Goal: Task Accomplishment & Management: Manage account settings

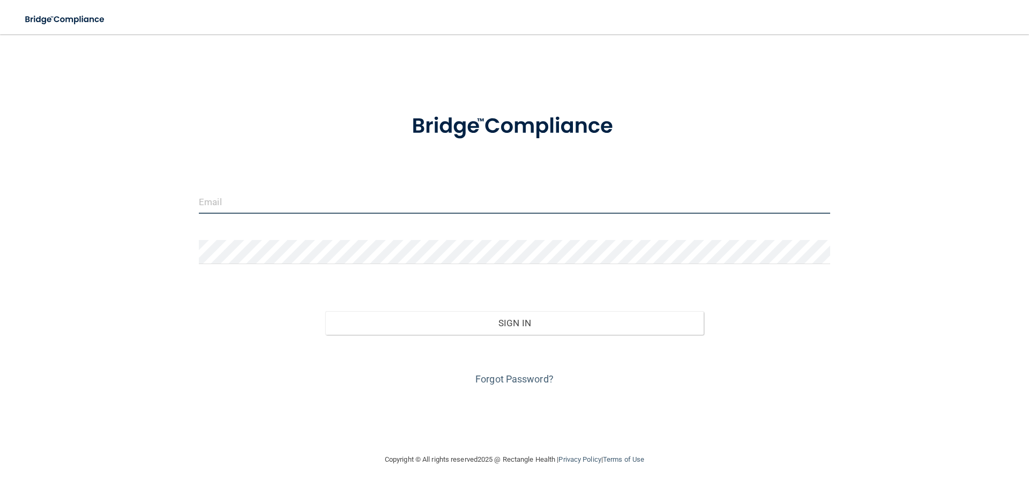
click at [256, 201] on input "email" at bounding box center [514, 202] width 631 height 24
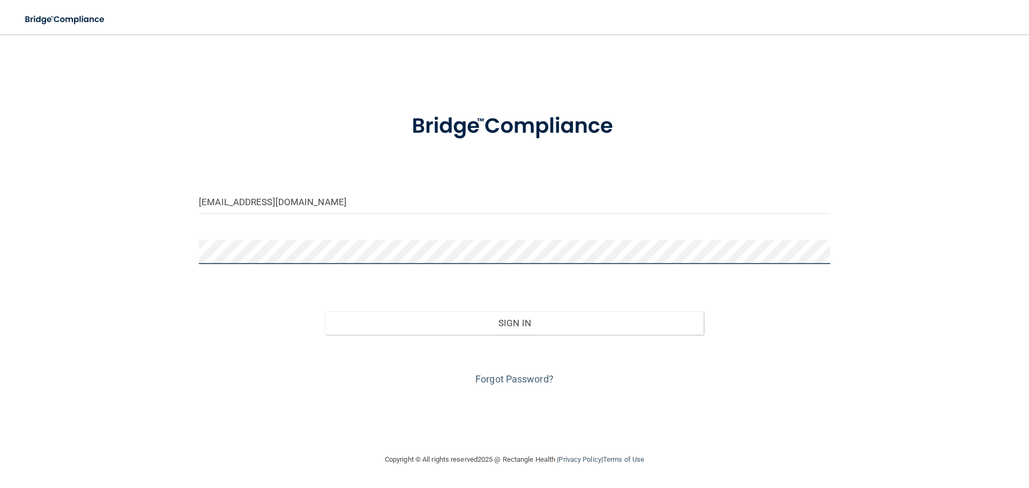
click at [325, 311] on button "Sign In" at bounding box center [514, 323] width 379 height 24
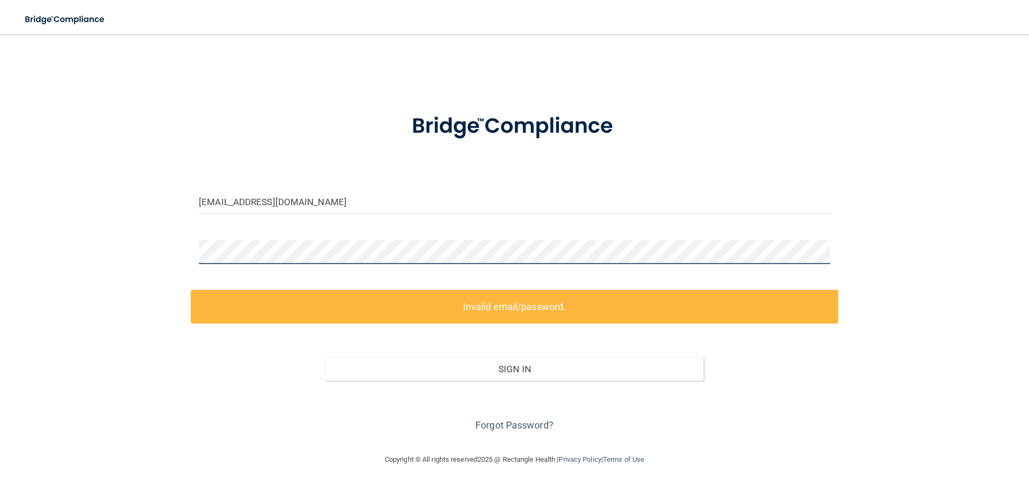
click at [165, 259] on div "[EMAIL_ADDRESS][DOMAIN_NAME] Invalid email/password. You don't have permission …" at bounding box center [514, 244] width 986 height 398
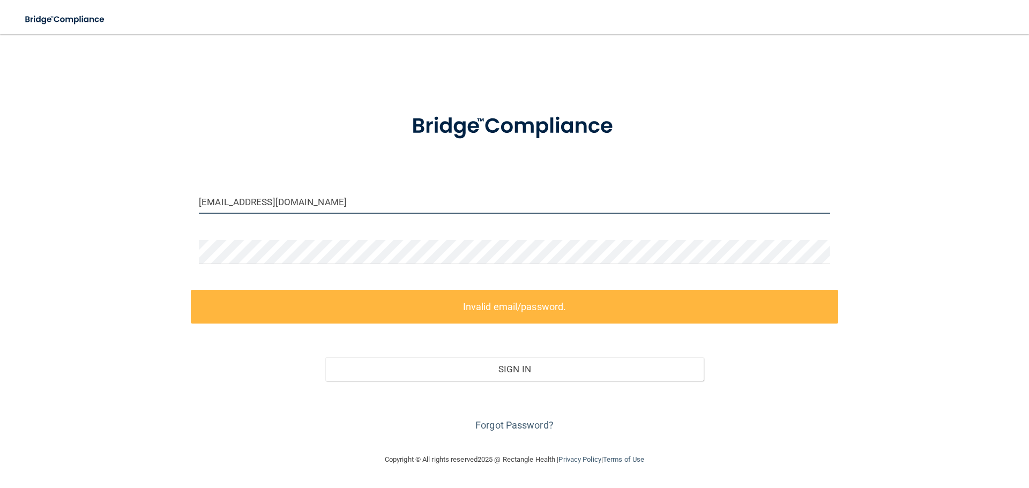
drag, startPoint x: 336, startPoint y: 204, endPoint x: 169, endPoint y: 221, distance: 168.5
click at [169, 221] on div "[EMAIL_ADDRESS][DOMAIN_NAME] Invalid email/password. You don't have permission …" at bounding box center [514, 244] width 986 height 398
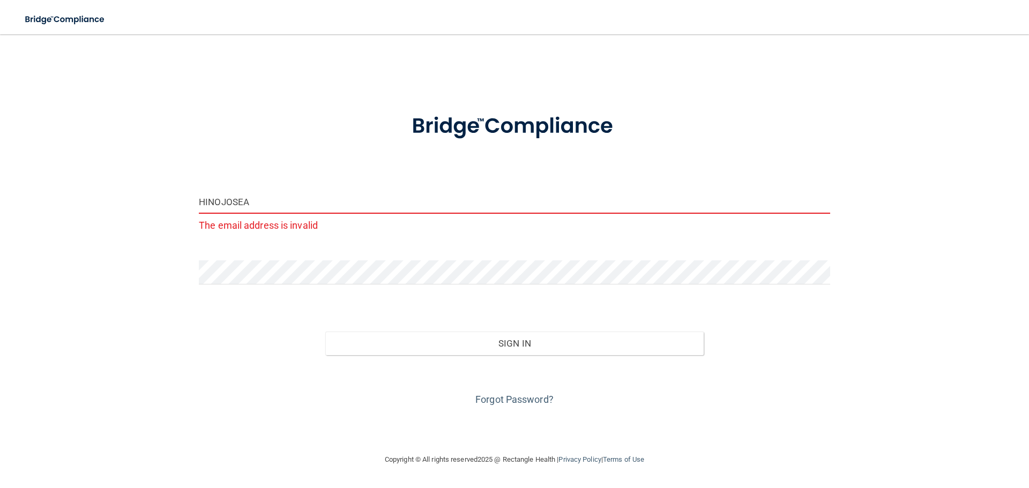
type input "[EMAIL_ADDRESS][DOMAIN_NAME]"
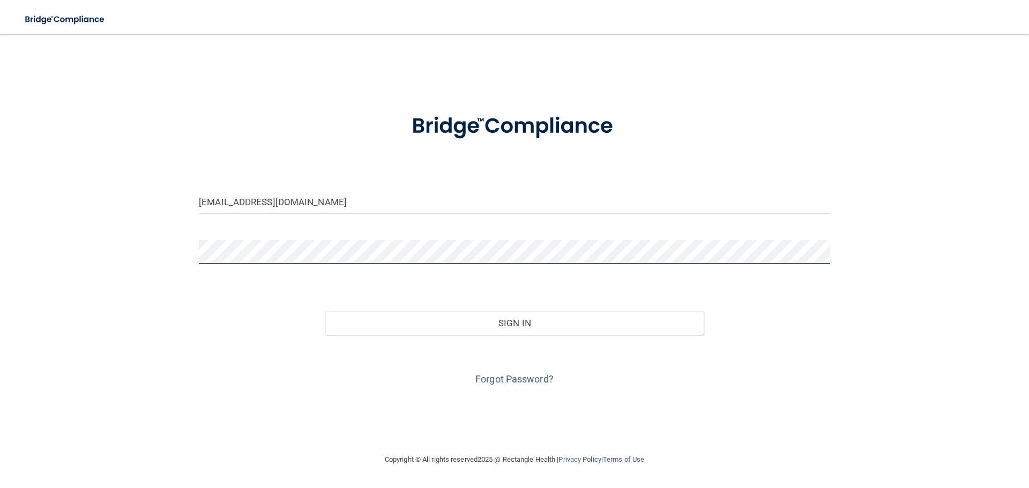
click at [161, 264] on div "hinojosea@aol.com Invalid email/password. You don't have permission to access t…" at bounding box center [514, 244] width 986 height 398
click at [325, 311] on button "Sign In" at bounding box center [514, 323] width 379 height 24
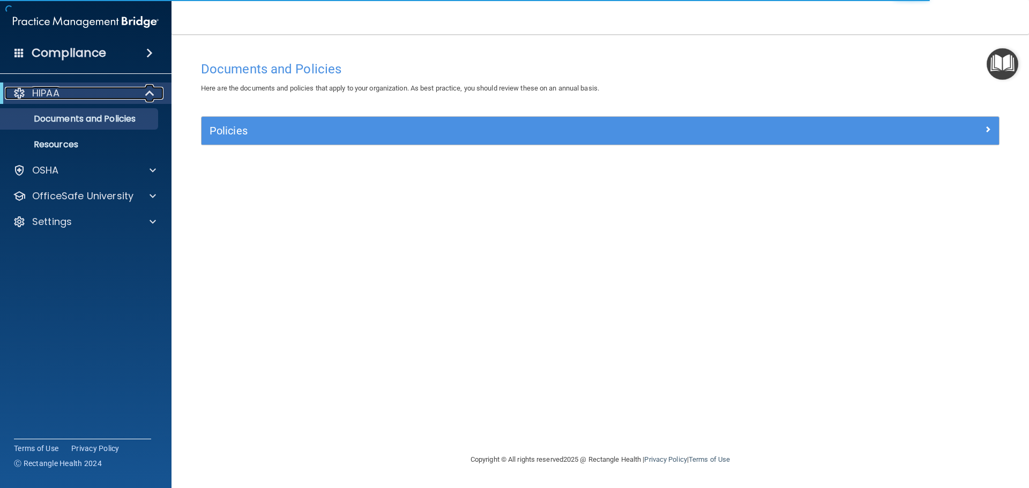
click at [87, 89] on div "HIPAA" at bounding box center [71, 93] width 132 height 13
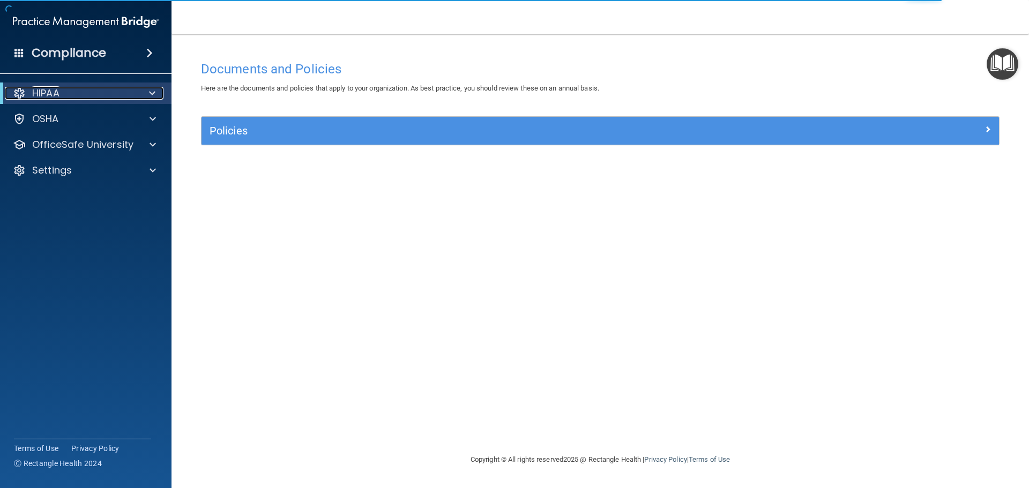
click at [87, 89] on div "HIPAA" at bounding box center [71, 93] width 132 height 13
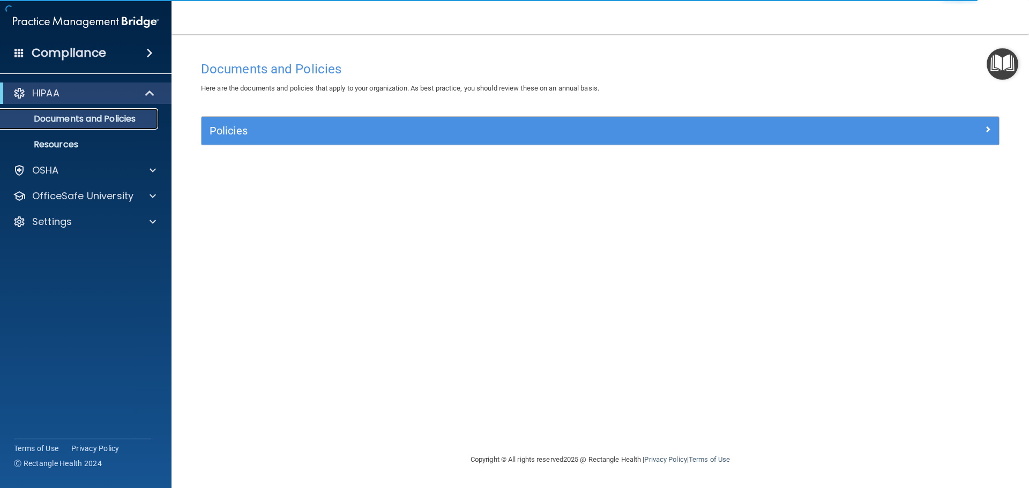
click at [109, 115] on p "Documents and Policies" at bounding box center [80, 119] width 146 height 11
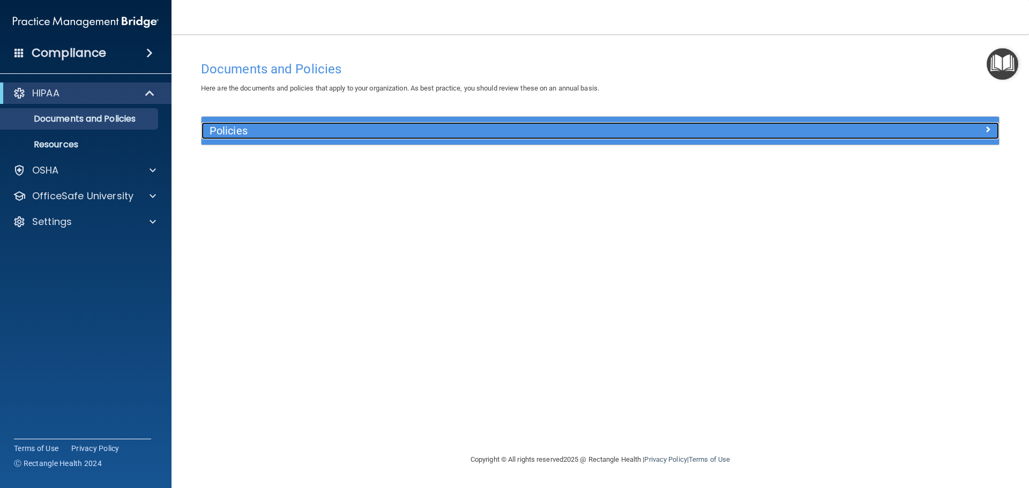
click at [285, 138] on div "Policies" at bounding box center [500, 130] width 598 height 17
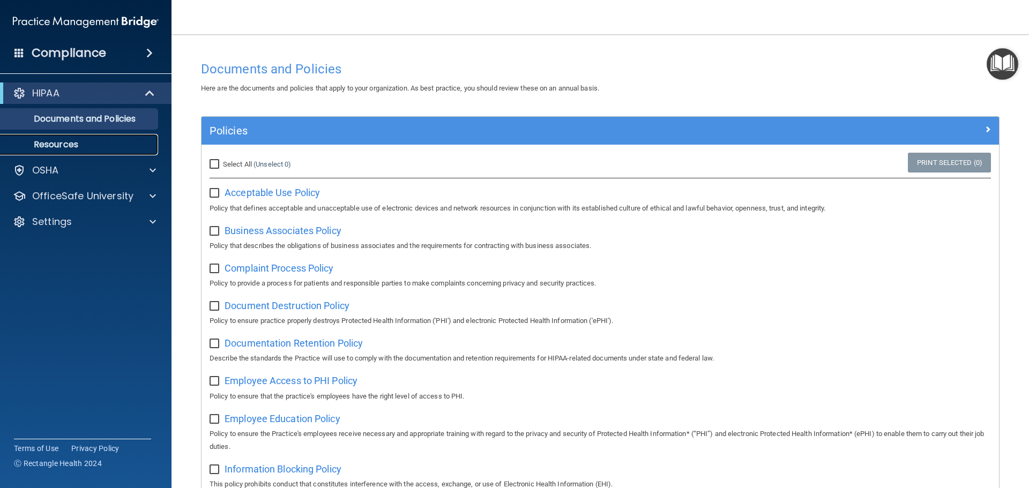
click at [103, 144] on p "Resources" at bounding box center [80, 144] width 146 height 11
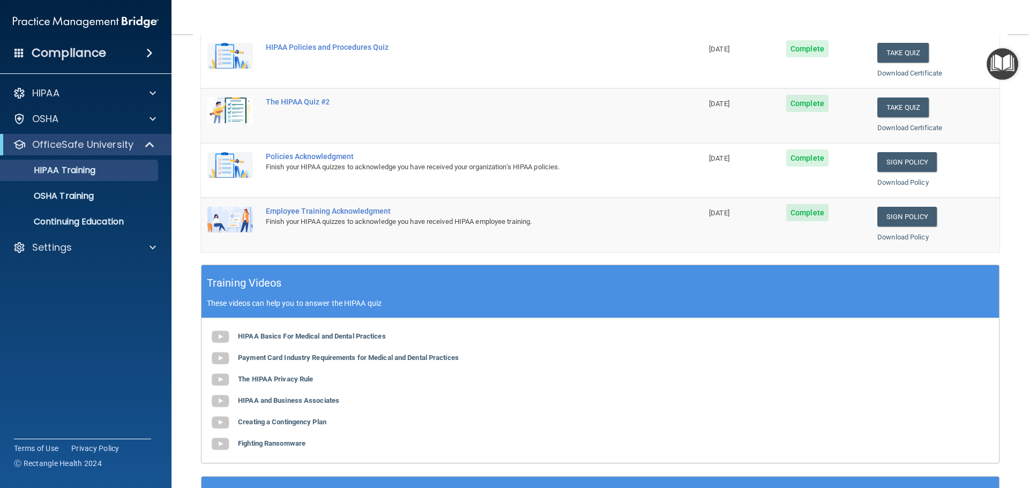
scroll to position [250, 0]
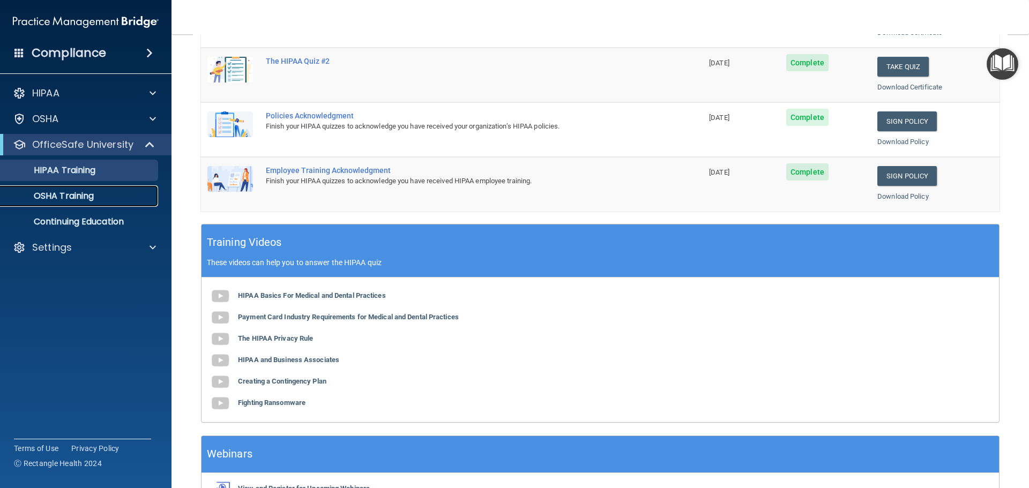
click at [86, 201] on p "OSHA Training" at bounding box center [50, 196] width 87 height 11
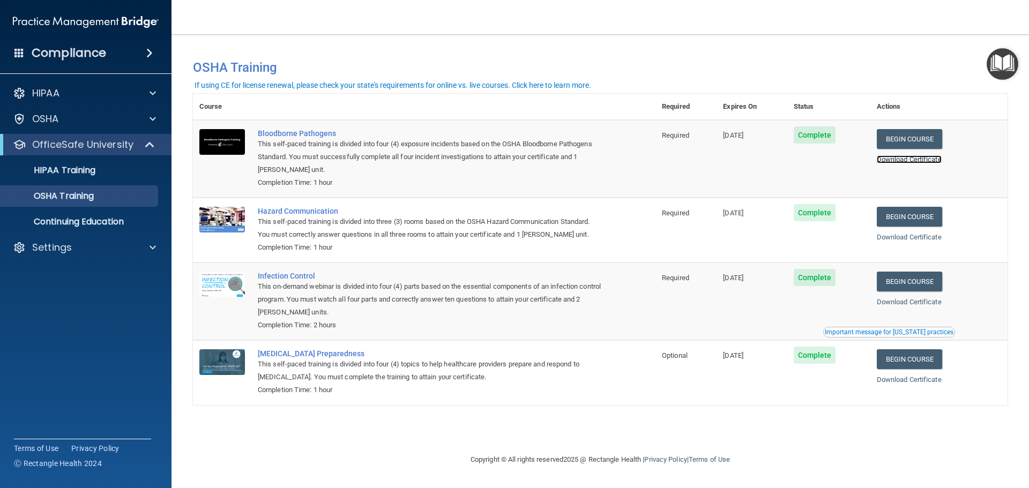
click at [927, 160] on link "Download Certificate" at bounding box center [908, 159] width 65 height 8
click at [899, 234] on link "Download Certificate" at bounding box center [908, 237] width 65 height 8
click at [909, 306] on link "Download Certificate" at bounding box center [908, 302] width 65 height 8
click at [908, 381] on link "Download Certificate" at bounding box center [908, 380] width 65 height 8
click at [110, 220] on p "Continuing Education" at bounding box center [80, 221] width 146 height 11
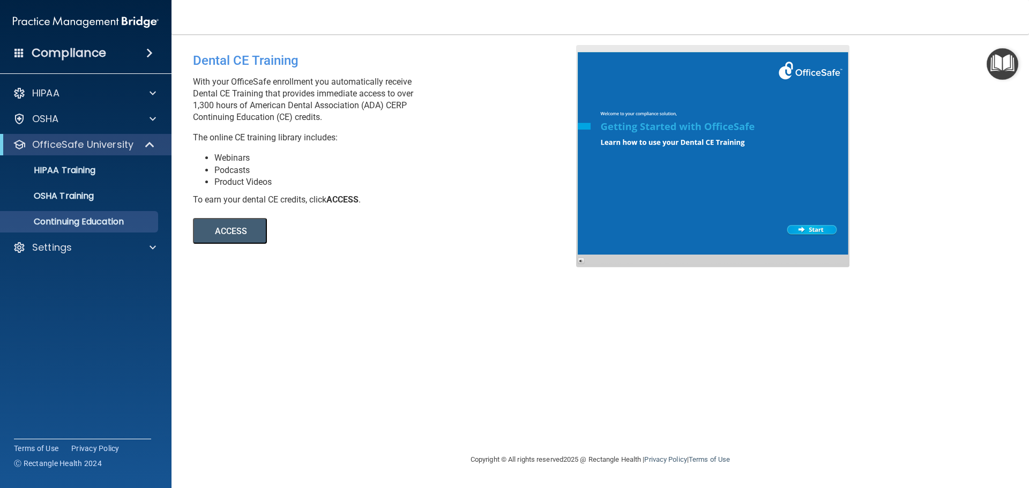
click at [37, 236] on div "HIPAA Documents and Policies Report an Incident Business Associates Emergency P…" at bounding box center [86, 172] width 172 height 189
click at [35, 244] on p "Settings" at bounding box center [52, 247] width 40 height 13
click at [51, 297] on p "Sign Out" at bounding box center [80, 299] width 146 height 11
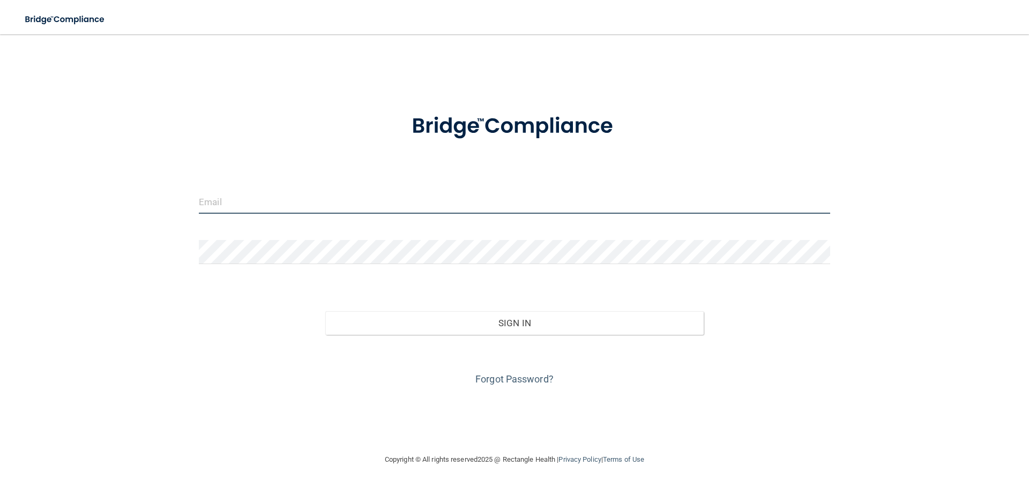
click at [353, 201] on input "email" at bounding box center [514, 202] width 631 height 24
type input "[EMAIL_ADDRESS][DOMAIN_NAME]"
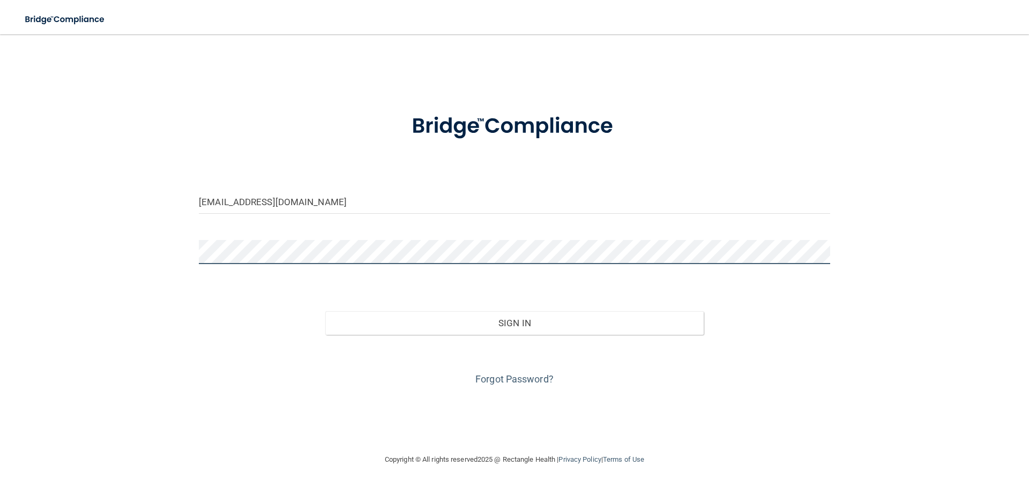
click at [325, 311] on button "Sign In" at bounding box center [514, 323] width 379 height 24
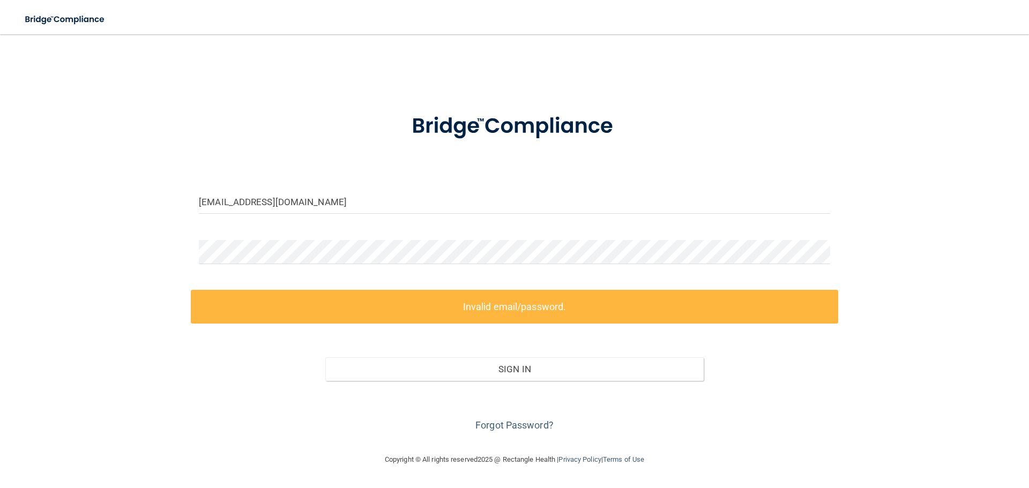
click at [290, 227] on form "[EMAIL_ADDRESS][DOMAIN_NAME] Invalid email/password. You don't have permission …" at bounding box center [514, 266] width 631 height 335
click at [96, 241] on div "[EMAIL_ADDRESS][DOMAIN_NAME] Invalid email/password. You don't have permission …" at bounding box center [514, 244] width 986 height 398
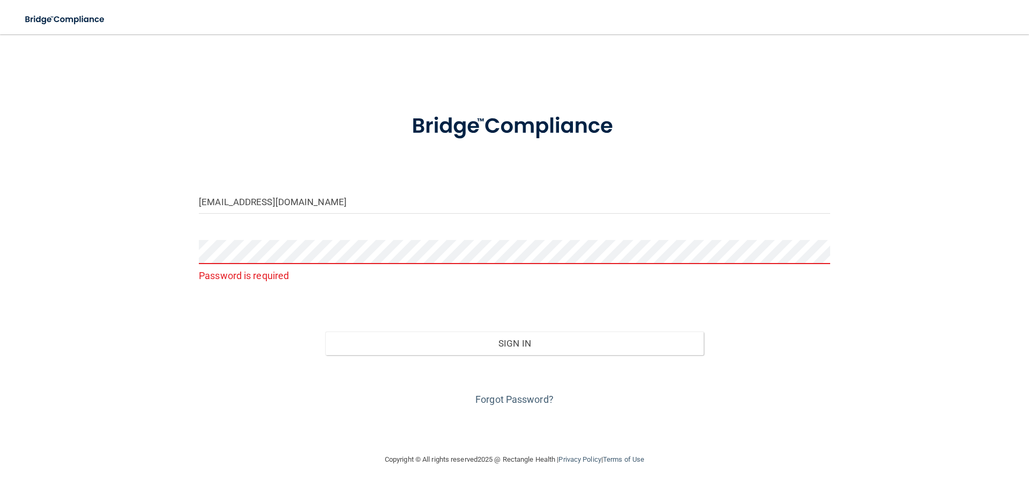
drag, startPoint x: 249, startPoint y: 353, endPoint x: 258, endPoint y: 360, distance: 11.8
click at [249, 353] on div "Sign In" at bounding box center [514, 332] width 647 height 45
click at [526, 400] on link "Forgot Password?" at bounding box center [514, 399] width 78 height 11
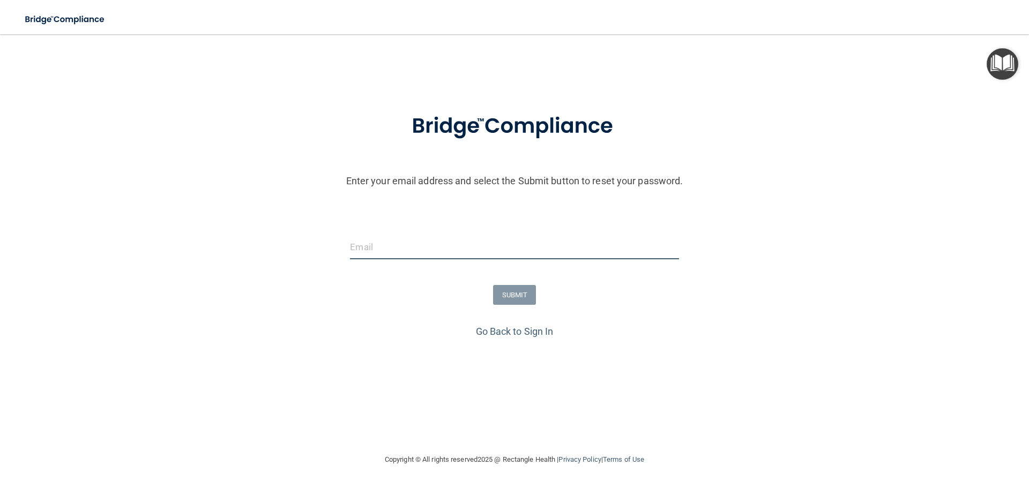
drag, startPoint x: 445, startPoint y: 250, endPoint x: 435, endPoint y: 252, distance: 9.8
click at [445, 250] on input "email" at bounding box center [514, 247] width 328 height 24
type input "[EMAIL_ADDRESS][DOMAIN_NAME]"
click at [528, 288] on button "SUBMIT" at bounding box center [514, 295] width 43 height 20
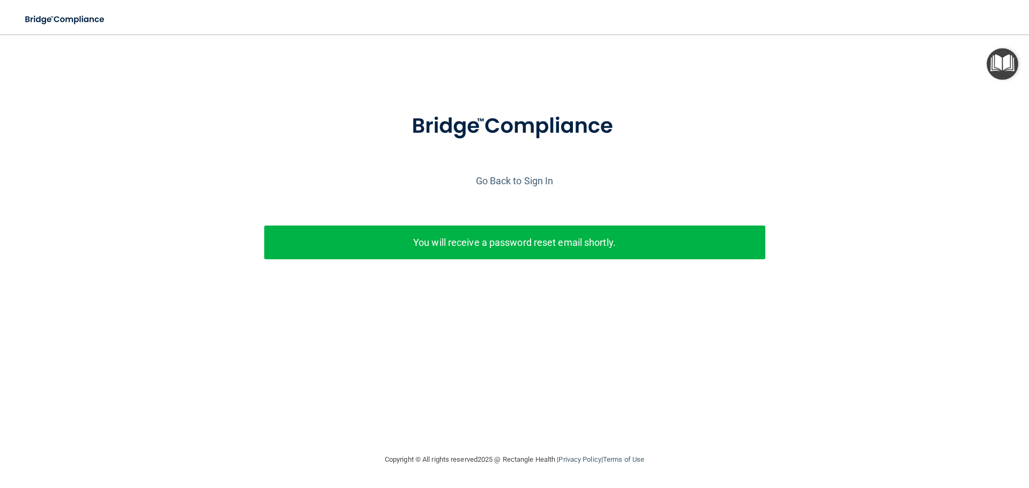
click at [698, 204] on div "Enter your email address and select the Submit button to reset your password. […" at bounding box center [514, 203] width 1018 height 209
click at [470, 278] on div "Enter your email address and select the Submit button to reset your password. […" at bounding box center [514, 203] width 1018 height 209
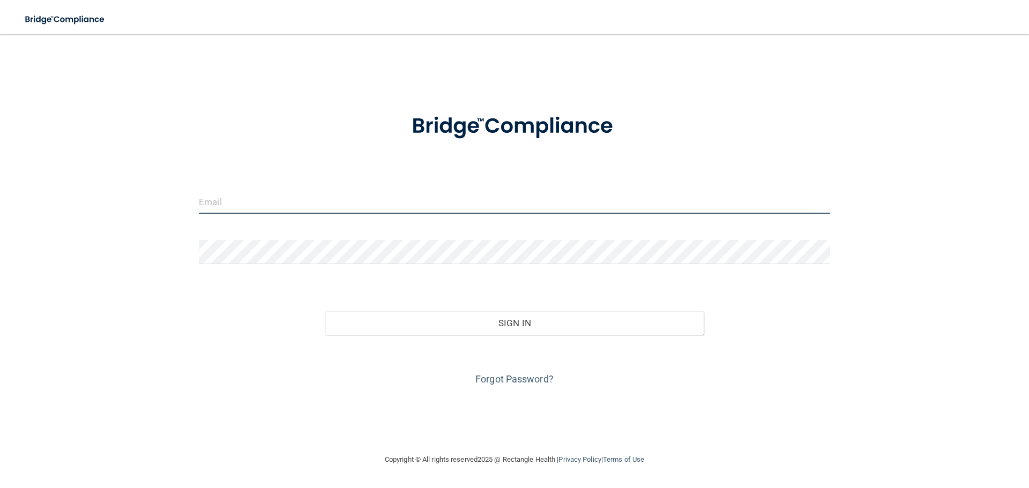
click at [277, 200] on input "email" at bounding box center [514, 202] width 631 height 24
type input "[EMAIL_ADDRESS][DOMAIN_NAME]"
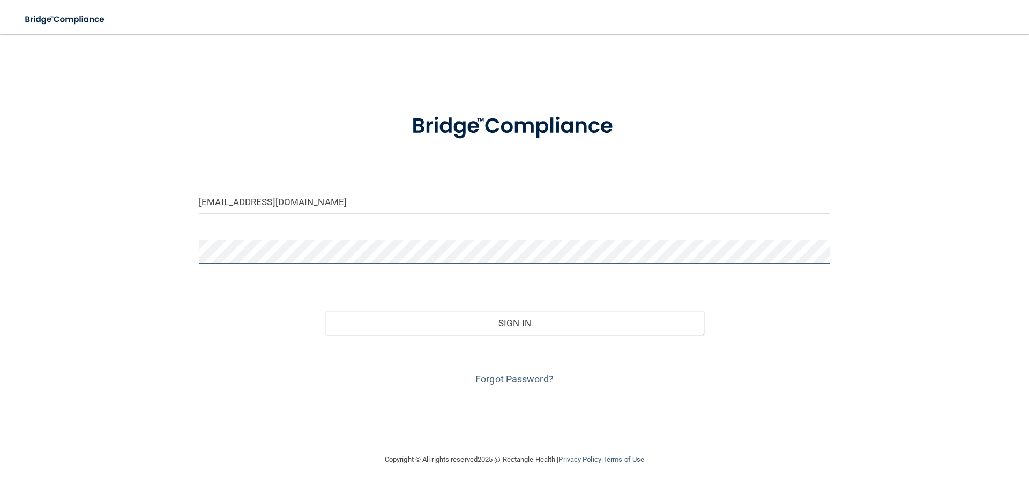
click at [325, 311] on button "Sign In" at bounding box center [514, 323] width 379 height 24
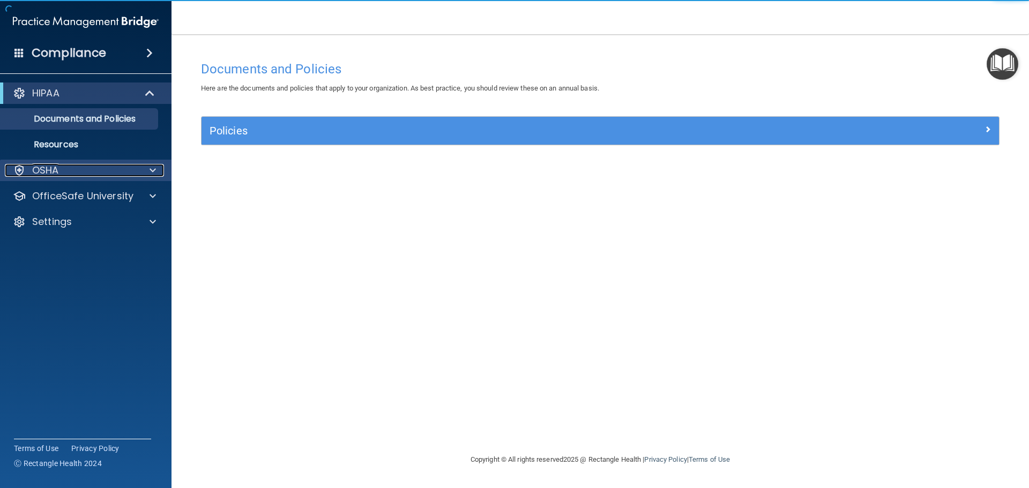
click at [137, 168] on div "OSHA" at bounding box center [71, 170] width 133 height 13
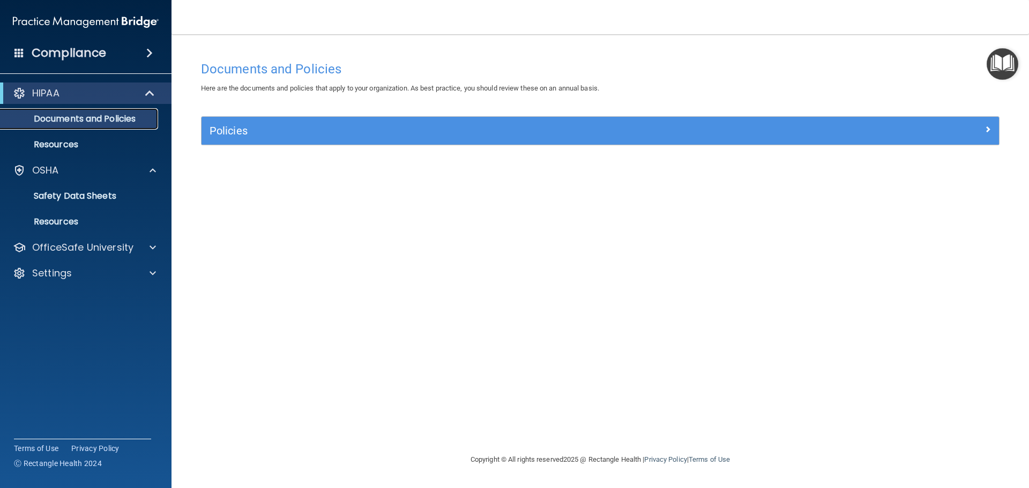
click at [126, 121] on p "Documents and Policies" at bounding box center [80, 119] width 146 height 11
click at [86, 115] on p "Documents and Policies" at bounding box center [80, 119] width 146 height 11
click at [92, 259] on div "HIPAA Documents and Policies Report an Incident Business Associates Emergency P…" at bounding box center [86, 185] width 172 height 214
click at [94, 244] on p "OfficeSafe University" at bounding box center [82, 247] width 101 height 13
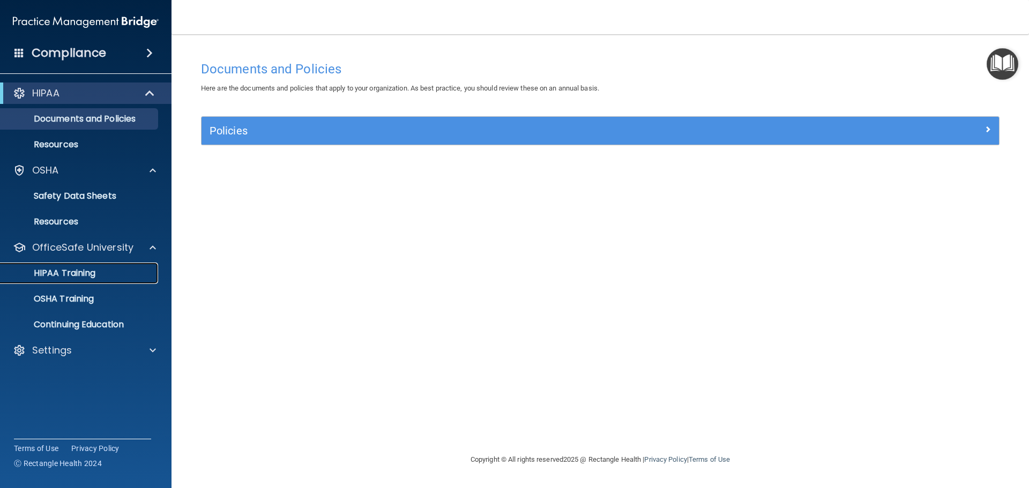
click at [76, 271] on p "HIPAA Training" at bounding box center [51, 273] width 88 height 11
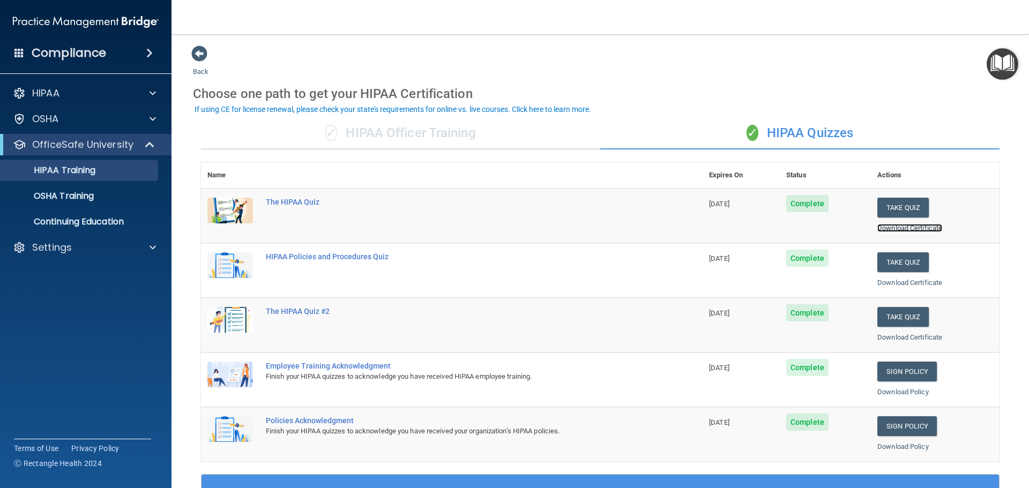
click at [903, 230] on link "Download Certificate" at bounding box center [909, 228] width 65 height 8
click at [919, 283] on link "Download Certificate" at bounding box center [909, 283] width 65 height 8
click at [917, 339] on link "Download Certificate" at bounding box center [909, 337] width 65 height 8
click at [102, 194] on div "OSHA Training" at bounding box center [80, 196] width 146 height 11
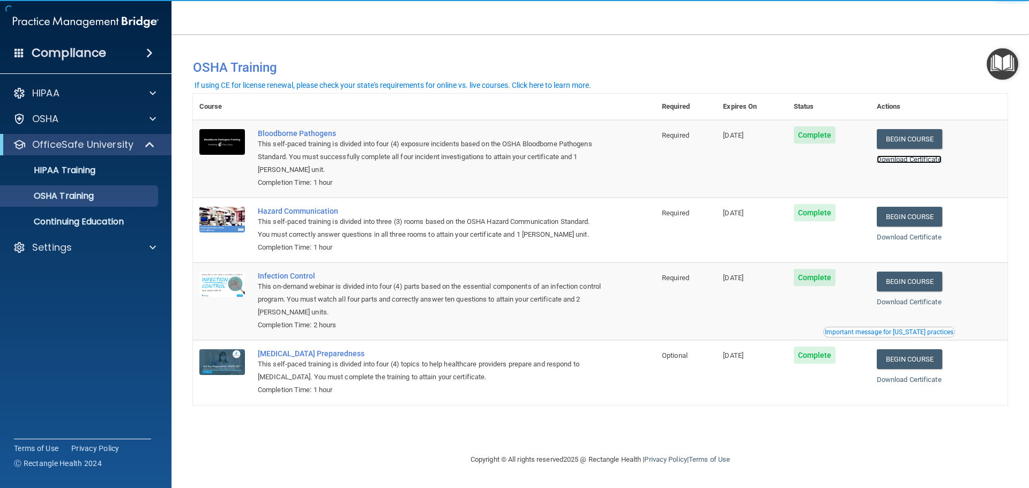
click at [911, 159] on link "Download Certificate" at bounding box center [908, 159] width 65 height 8
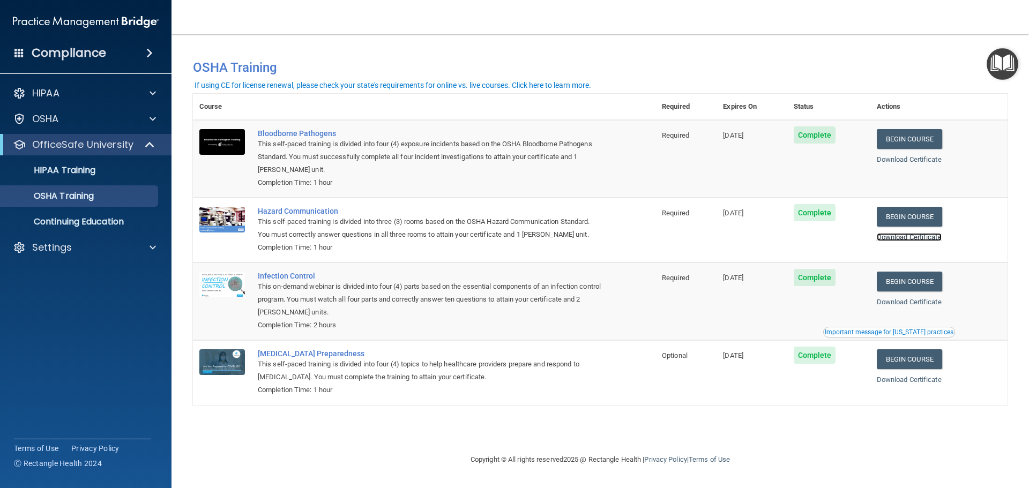
click at [941, 238] on link "Download Certificate" at bounding box center [908, 237] width 65 height 8
click at [926, 305] on link "Download Certificate" at bounding box center [908, 302] width 65 height 8
click at [934, 383] on link "Download Certificate" at bounding box center [908, 380] width 65 height 8
click at [72, 239] on div "Settings" at bounding box center [86, 247] width 172 height 21
click at [56, 239] on div "Settings" at bounding box center [86, 247] width 172 height 21
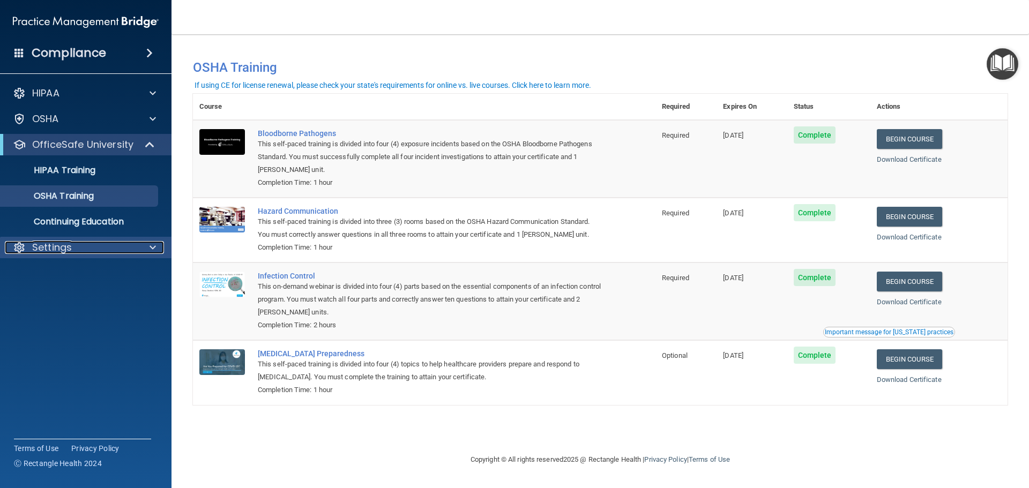
click at [151, 244] on span at bounding box center [152, 247] width 6 height 13
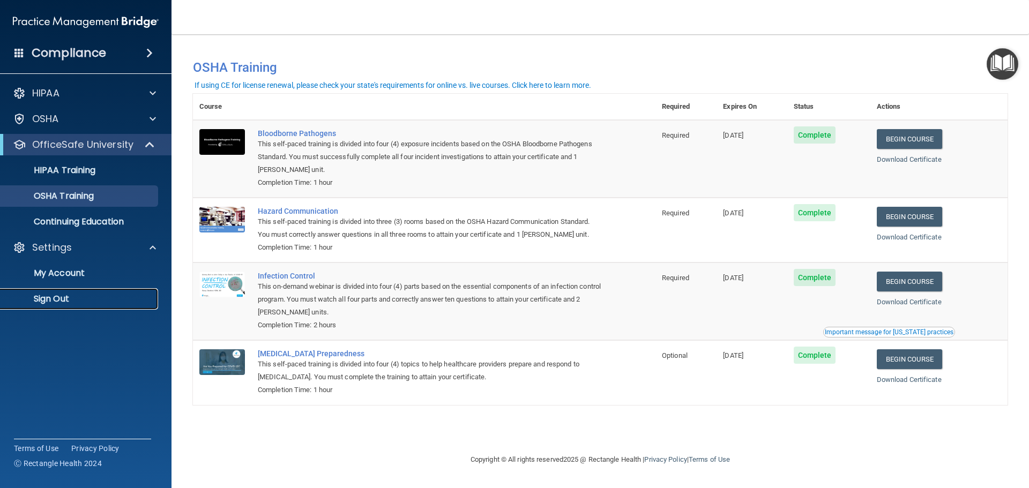
click at [72, 304] on link "Sign Out" at bounding box center [73, 298] width 169 height 21
